Goal: Task Accomplishment & Management: Manage account settings

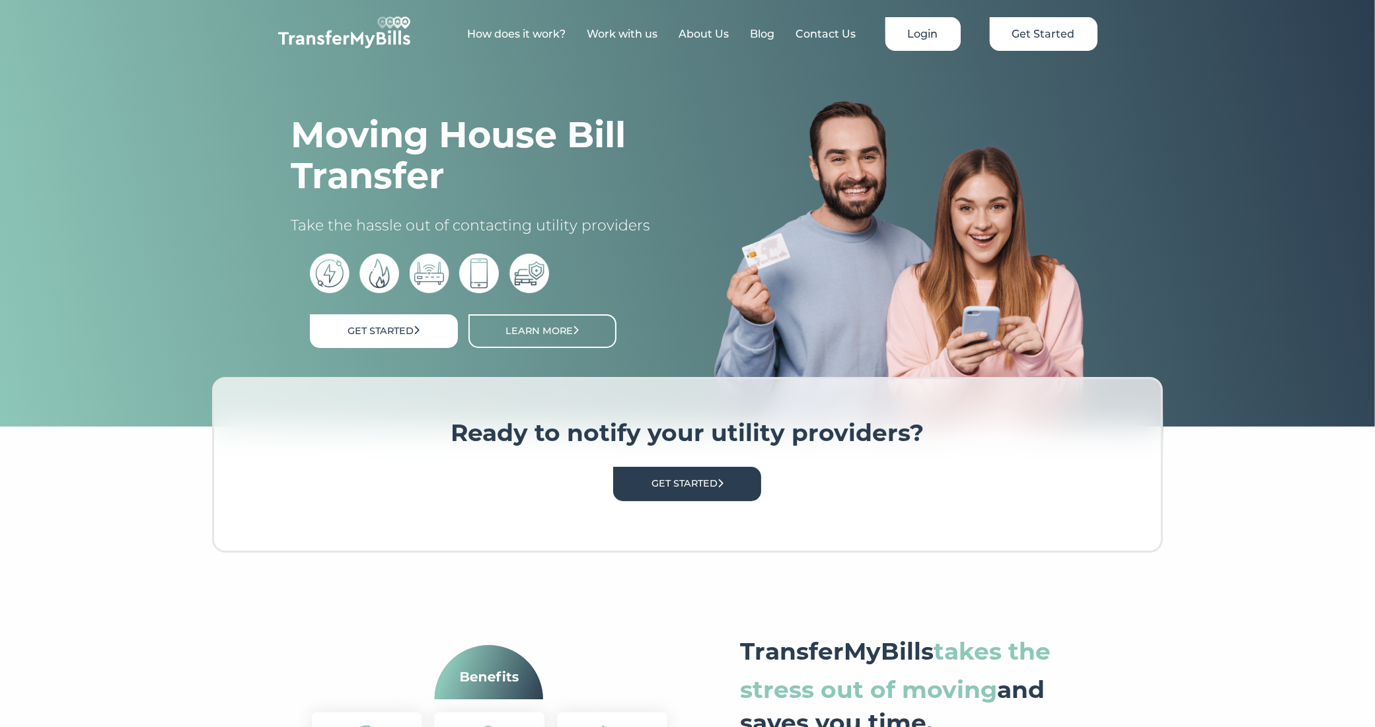
click at [929, 34] on link "Login" at bounding box center [922, 34] width 75 height 34
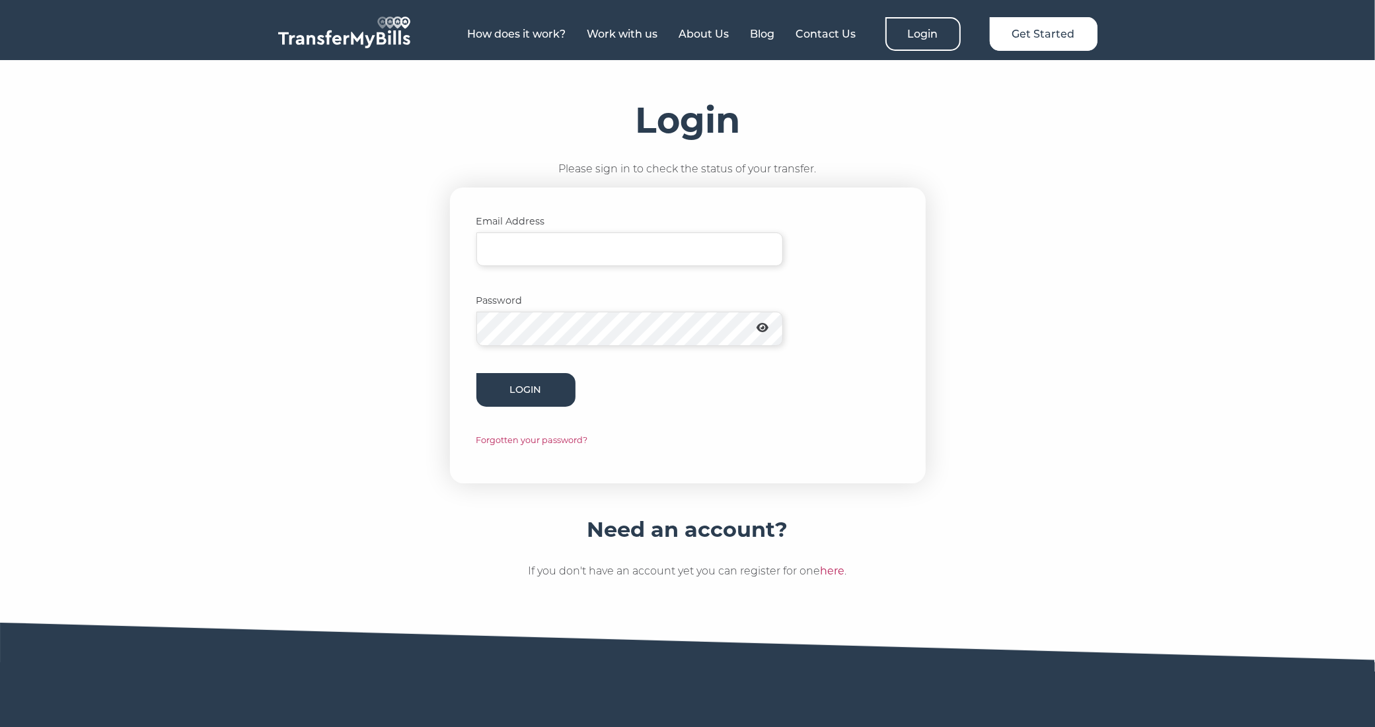
type input "[PERSON_NAME][EMAIL_ADDRESS][DOMAIN_NAME]"
click at [369, 173] on div "Login Please sign in to check the status of your transfer. Email Address [EMAIL…" at bounding box center [688, 292] width 846 height 384
